Goal: Navigation & Orientation: Find specific page/section

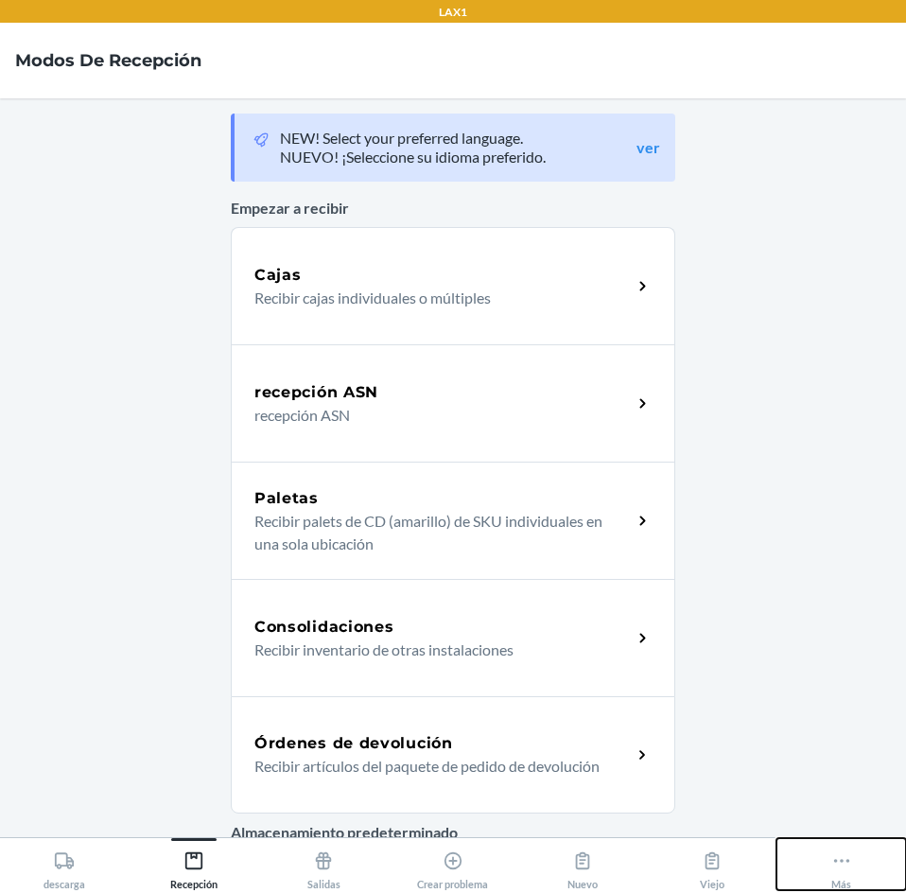
click at [840, 861] on icon at bounding box center [841, 860] width 21 height 21
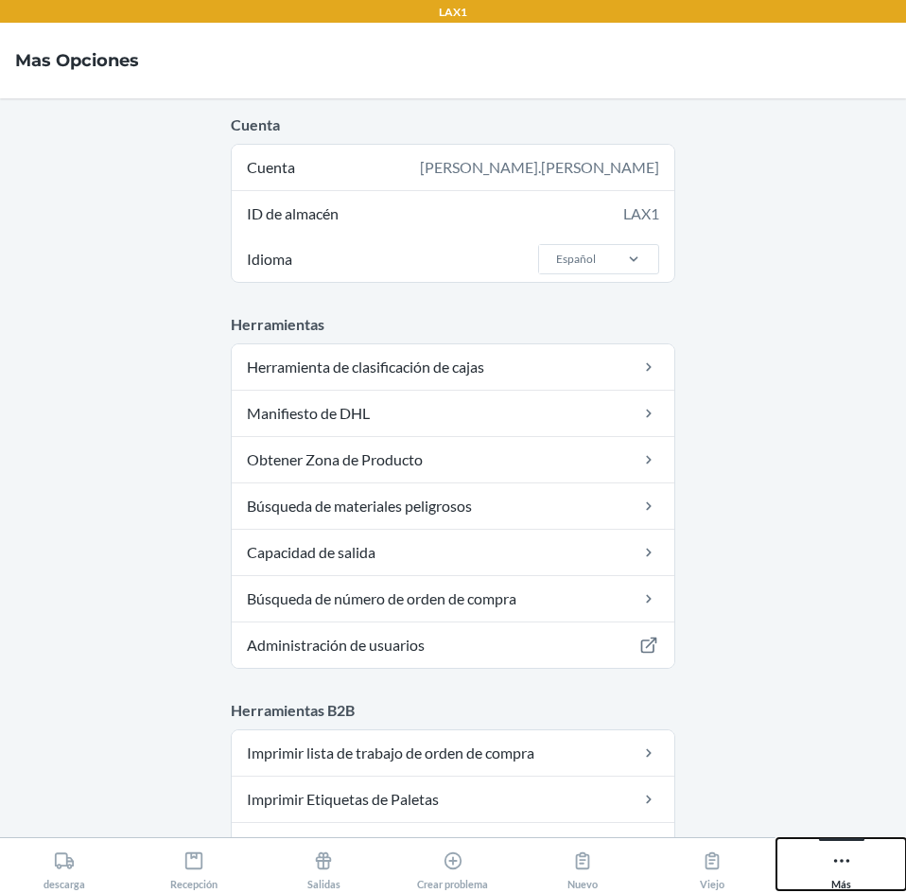
click at [831, 861] on icon at bounding box center [841, 860] width 21 height 21
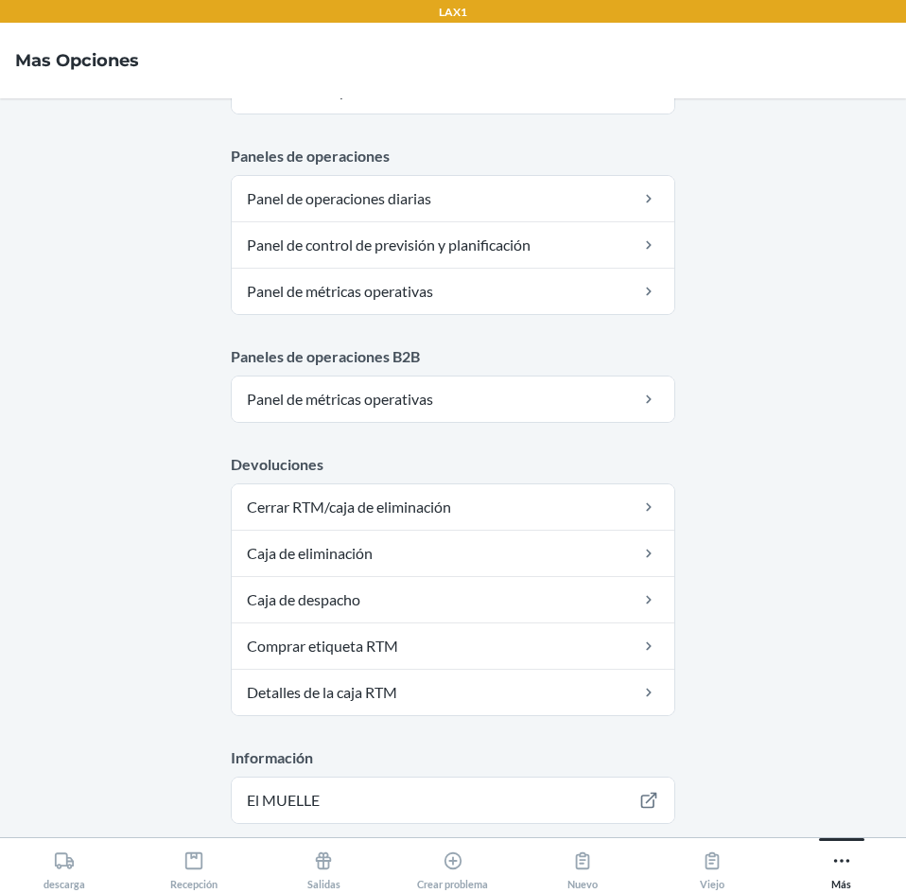
scroll to position [971, 0]
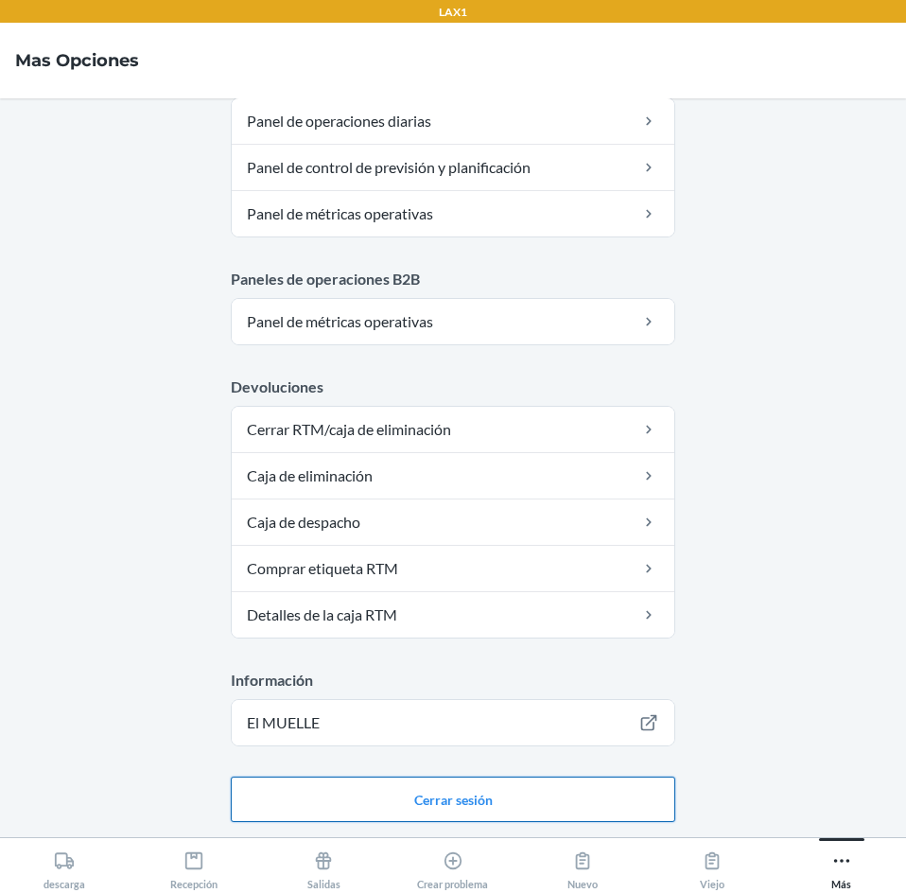
click at [596, 810] on button "Cerrar sesión" at bounding box center [453, 798] width 444 height 45
